Goal: Information Seeking & Learning: Find specific fact

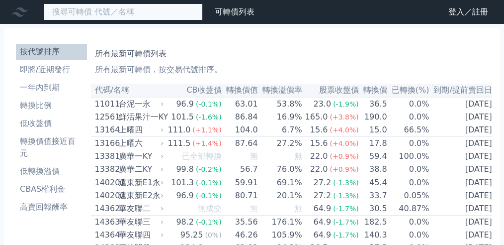
click at [157, 13] on input at bounding box center [123, 11] width 159 height 17
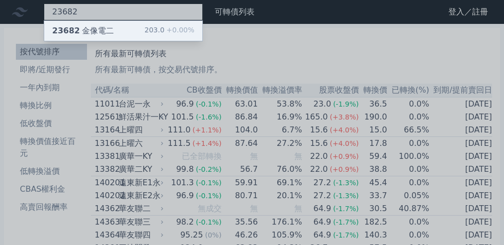
type input "23682"
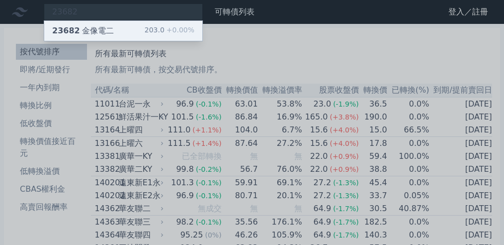
click at [174, 33] on div "23682 金像電二 203.0 +0.00%" at bounding box center [123, 31] width 158 height 20
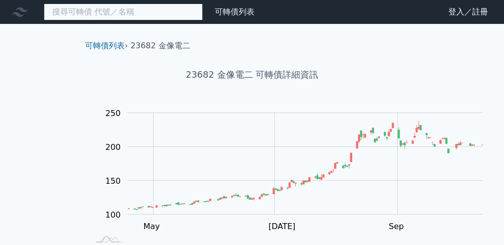
click at [141, 13] on input at bounding box center [123, 11] width 159 height 17
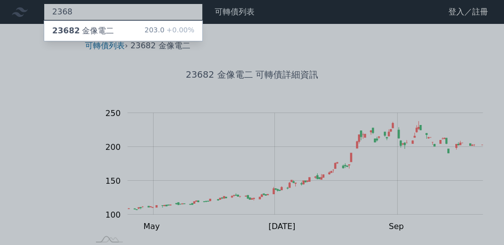
type input "23682"
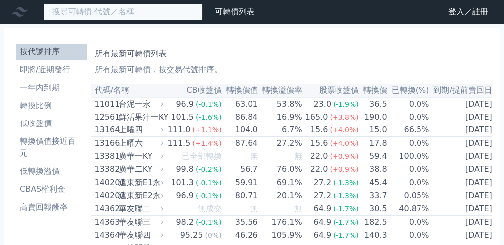
click at [198, 16] on input at bounding box center [123, 11] width 159 height 17
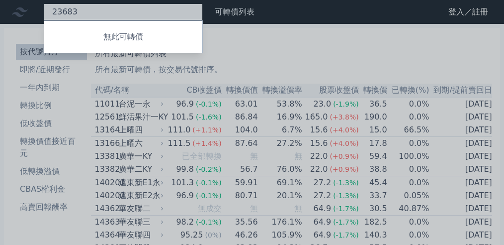
type input "2368"
